Goal: Transaction & Acquisition: Book appointment/travel/reservation

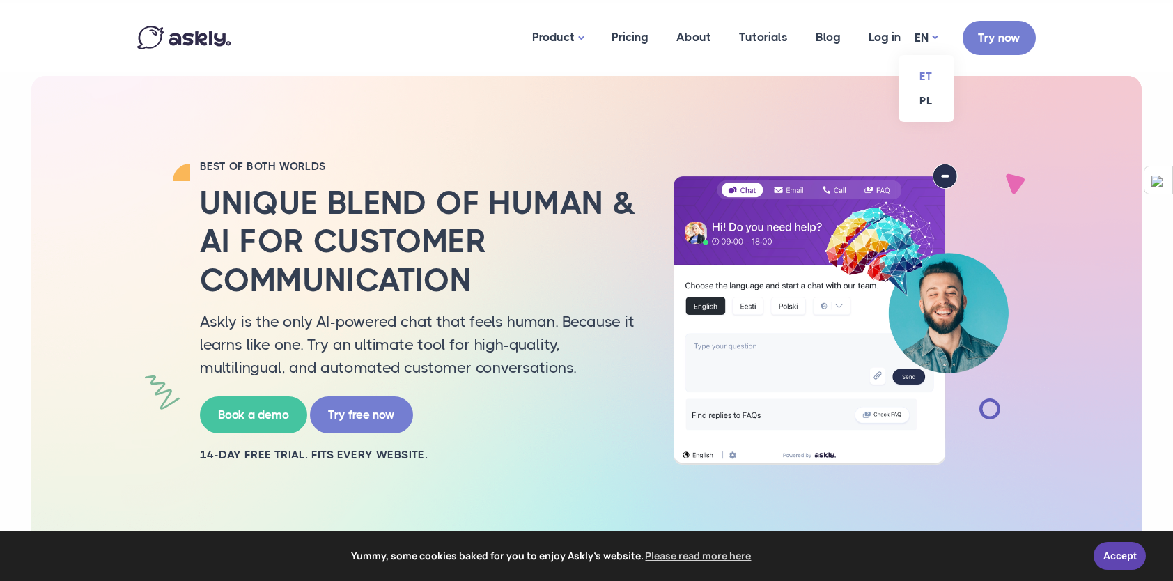
drag, startPoint x: 0, startPoint y: 0, endPoint x: 922, endPoint y: 75, distance: 925.4
click at [922, 75] on link "ET" at bounding box center [927, 76] width 56 height 24
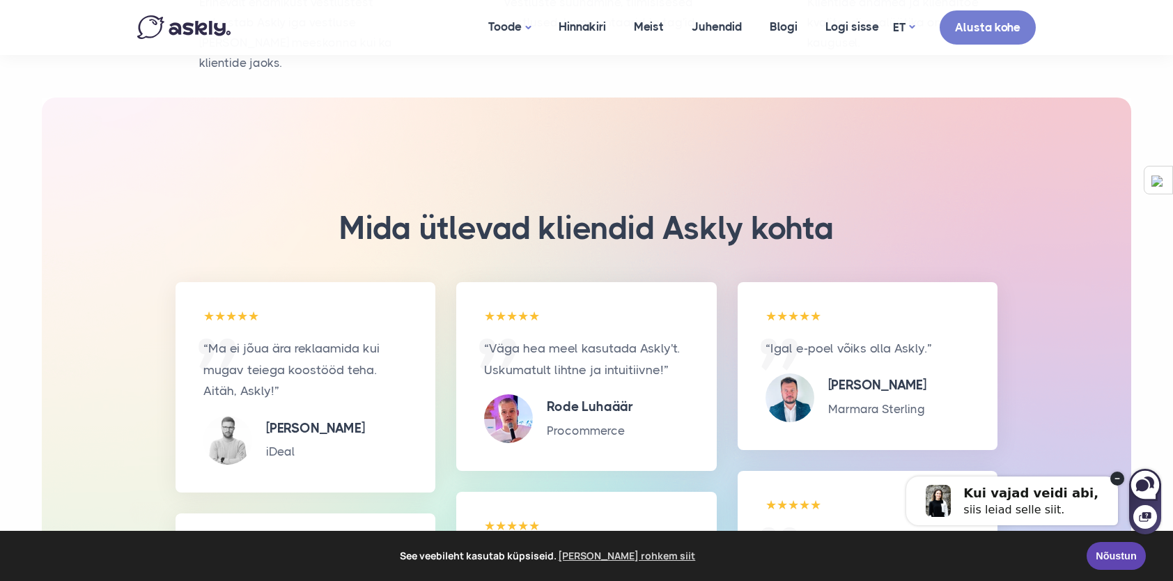
scroll to position [3344, 0]
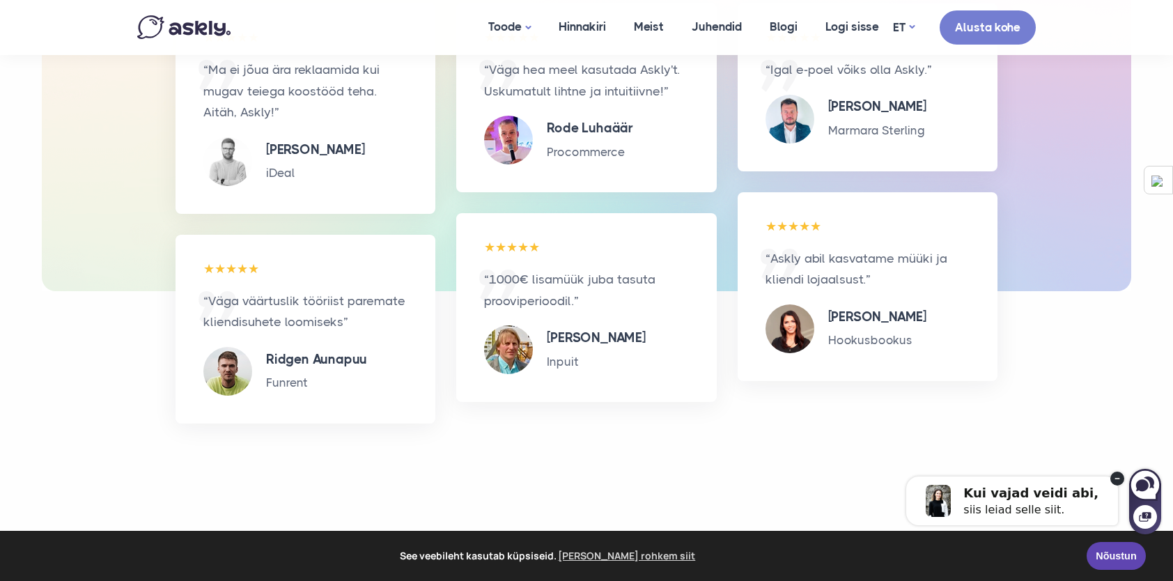
click at [1027, 490] on div "Kui vajad veidi abi," at bounding box center [1030, 493] width 135 height 14
select select "**"
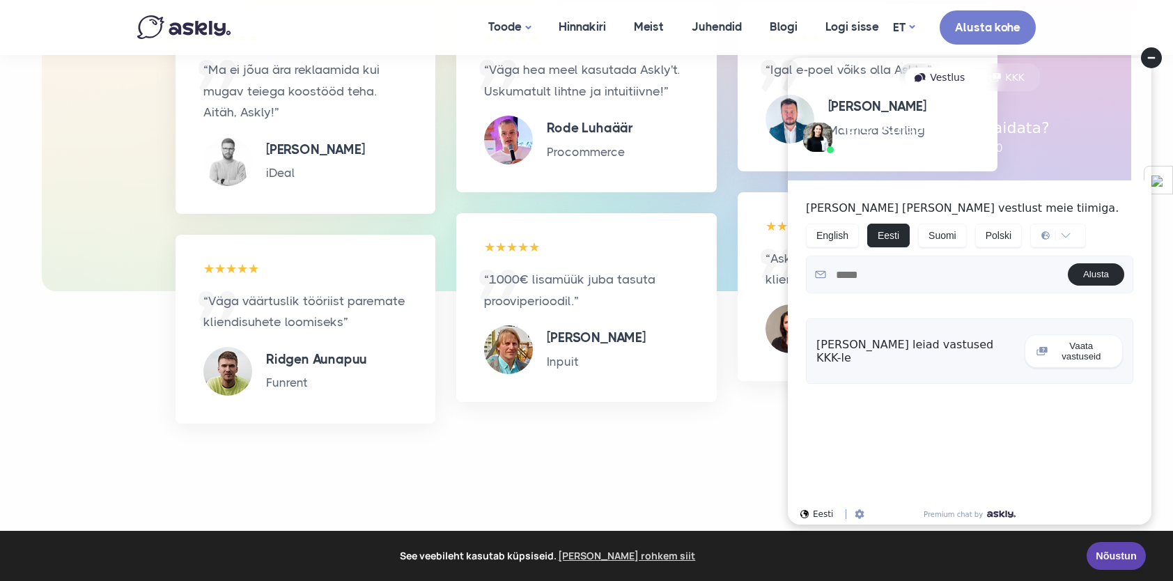
scroll to position [0, 0]
click at [1150, 59] on circle at bounding box center [1151, 57] width 21 height 21
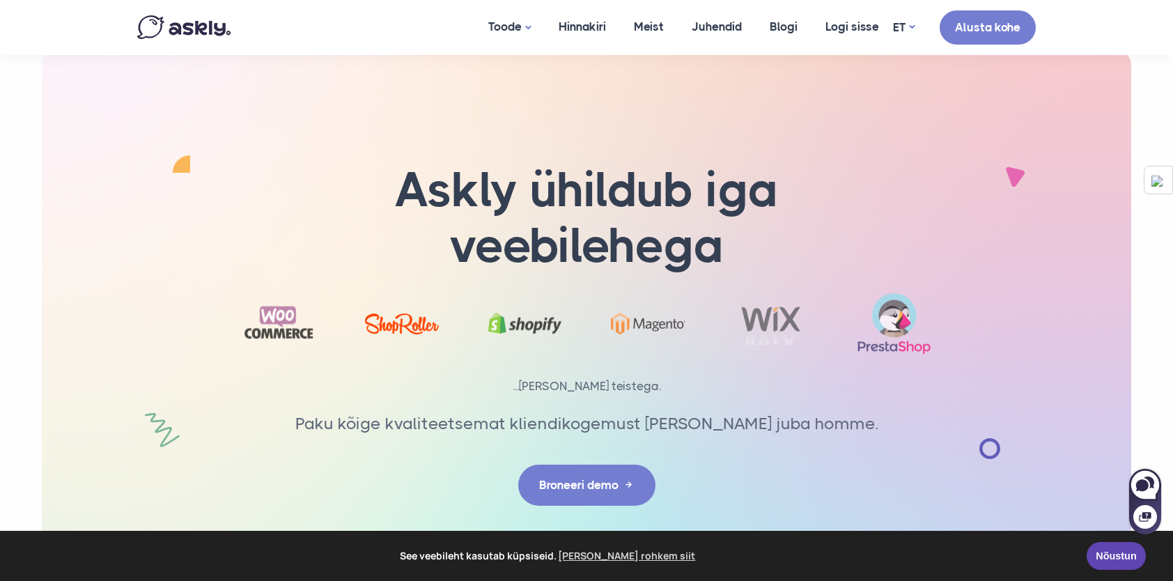
scroll to position [4459, 0]
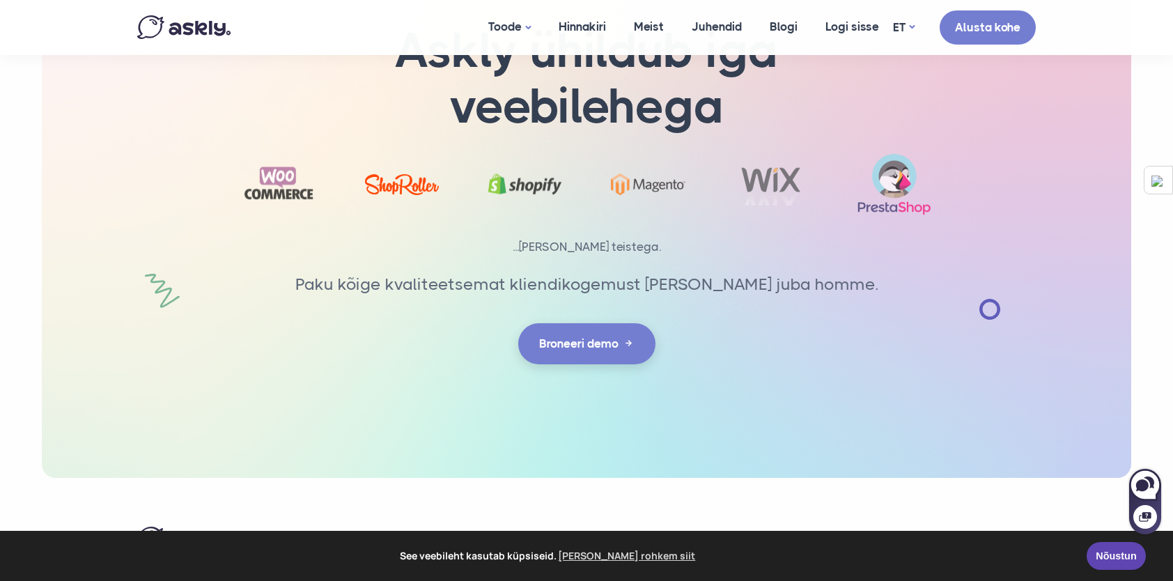
click at [595, 333] on link "Broneeri demo" at bounding box center [586, 343] width 137 height 41
